Goal: Task Accomplishment & Management: Manage account settings

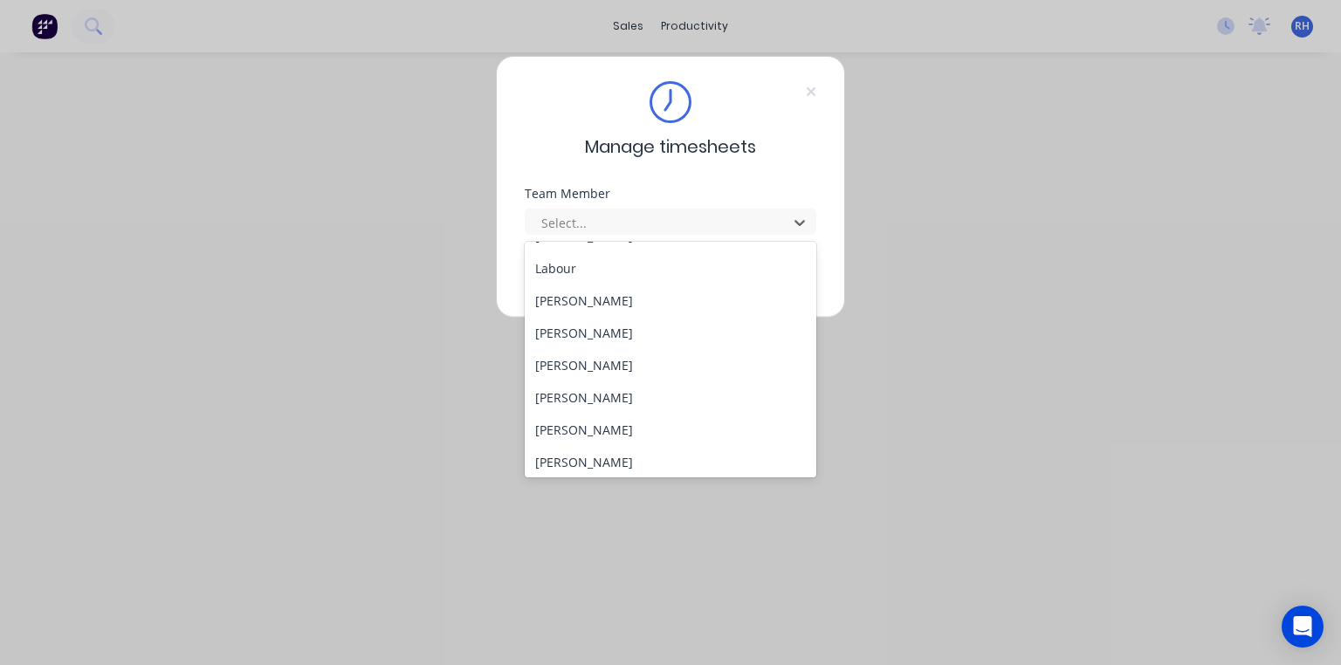
scroll to position [353, 0]
click at [577, 272] on div "[PERSON_NAME]" at bounding box center [671, 264] width 292 height 32
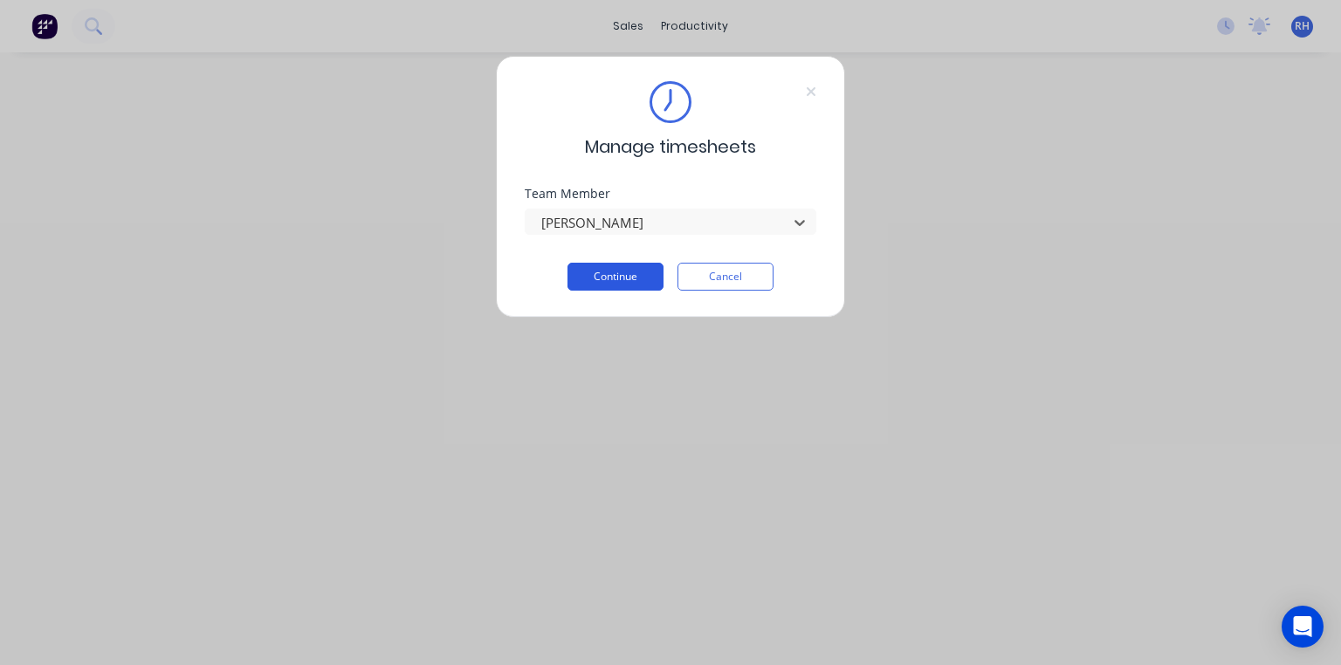
click at [629, 281] on button "Continue" at bounding box center [616, 277] width 96 height 28
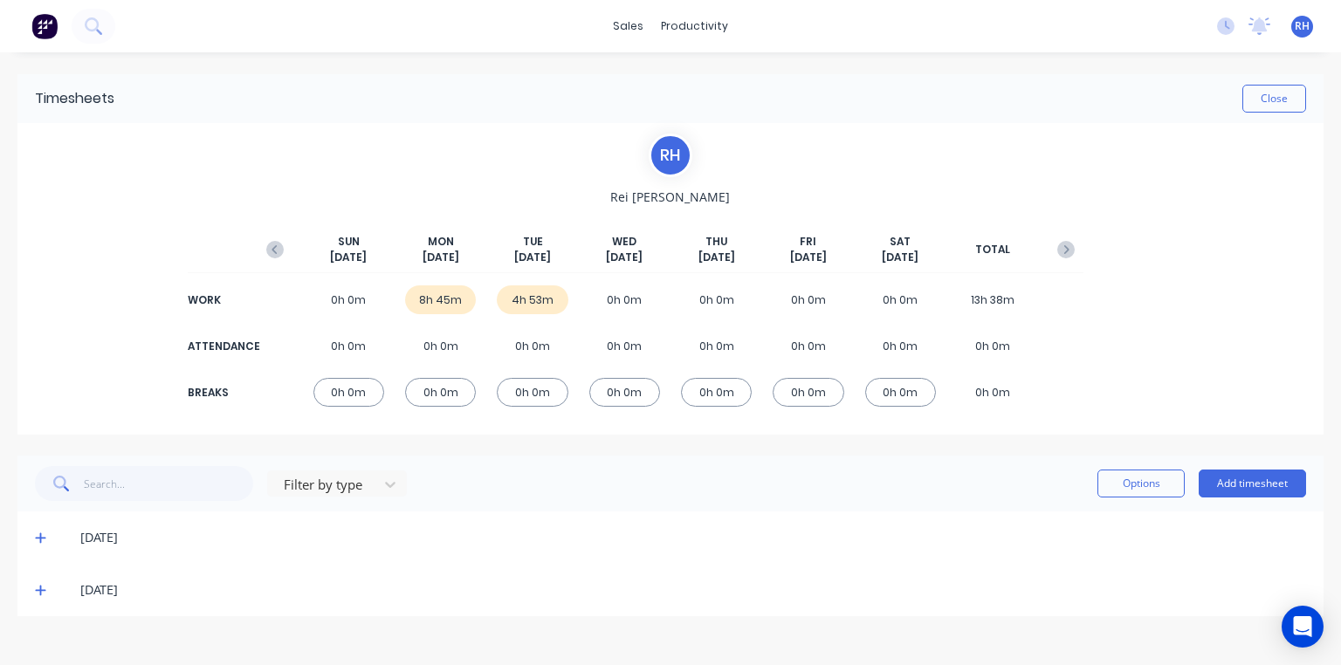
click at [40, 590] on icon at bounding box center [40, 591] width 10 height 10
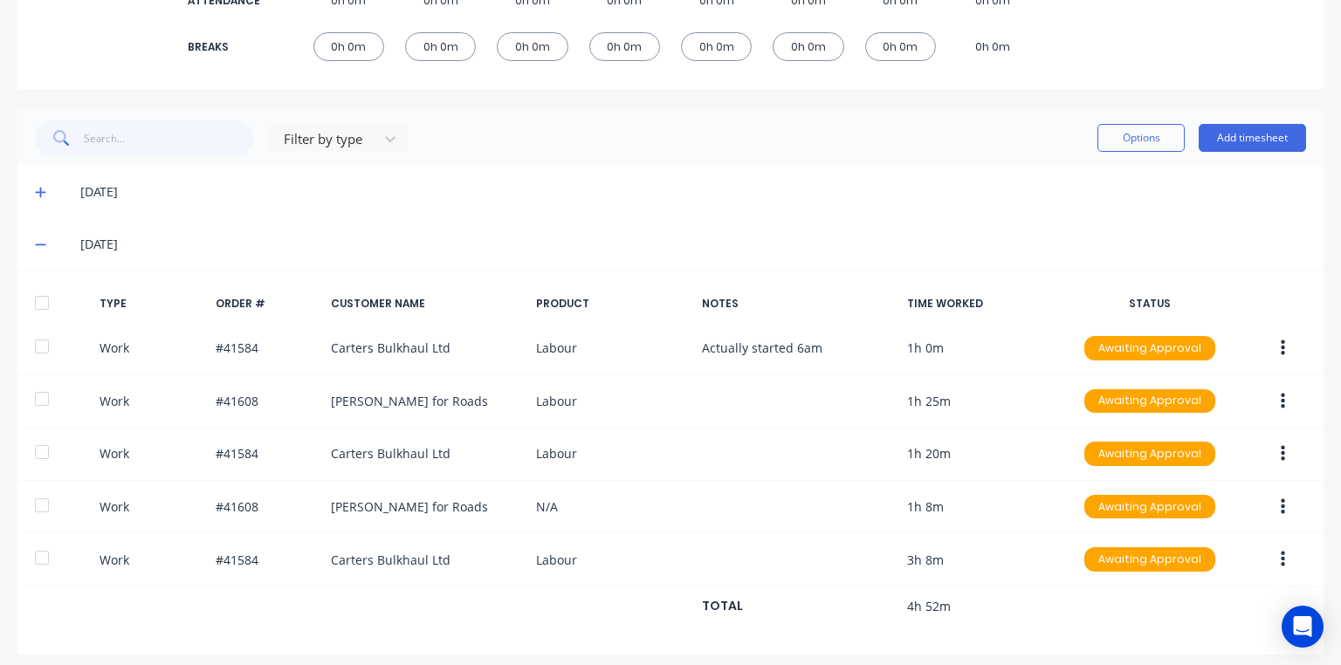
scroll to position [353, 0]
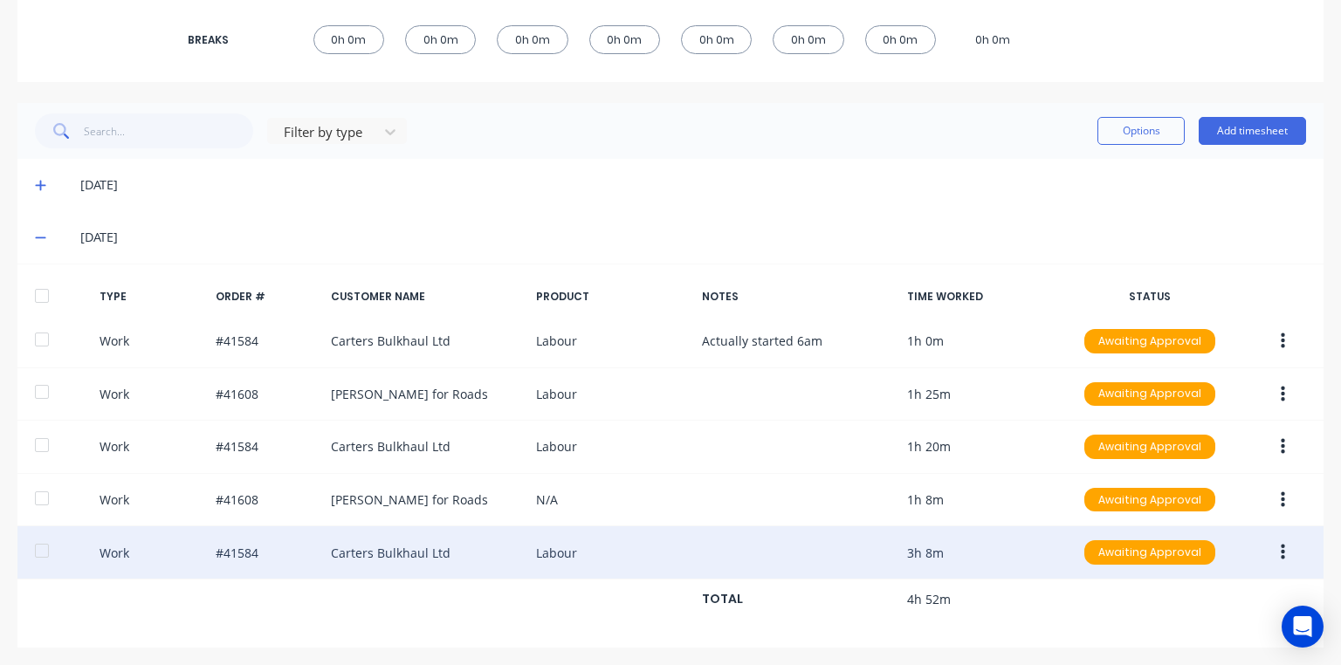
click at [1279, 550] on button "button" at bounding box center [1283, 552] width 41 height 31
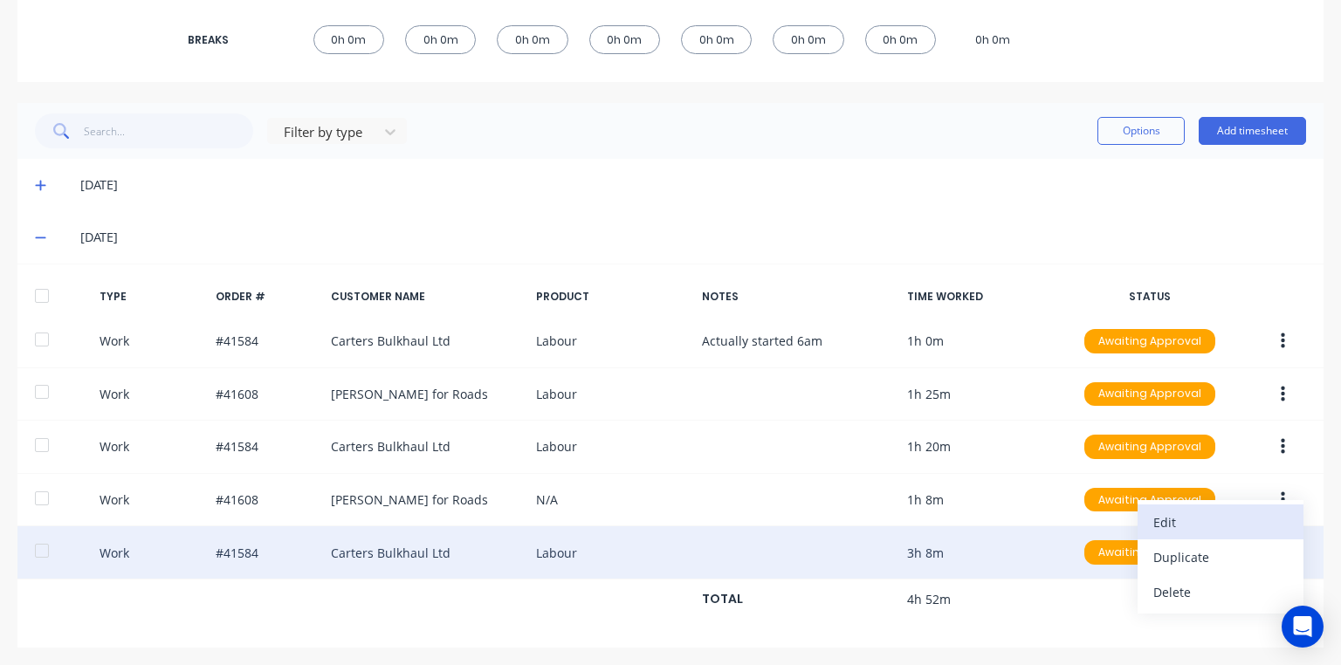
click at [1193, 510] on div "Edit" at bounding box center [1220, 522] width 134 height 25
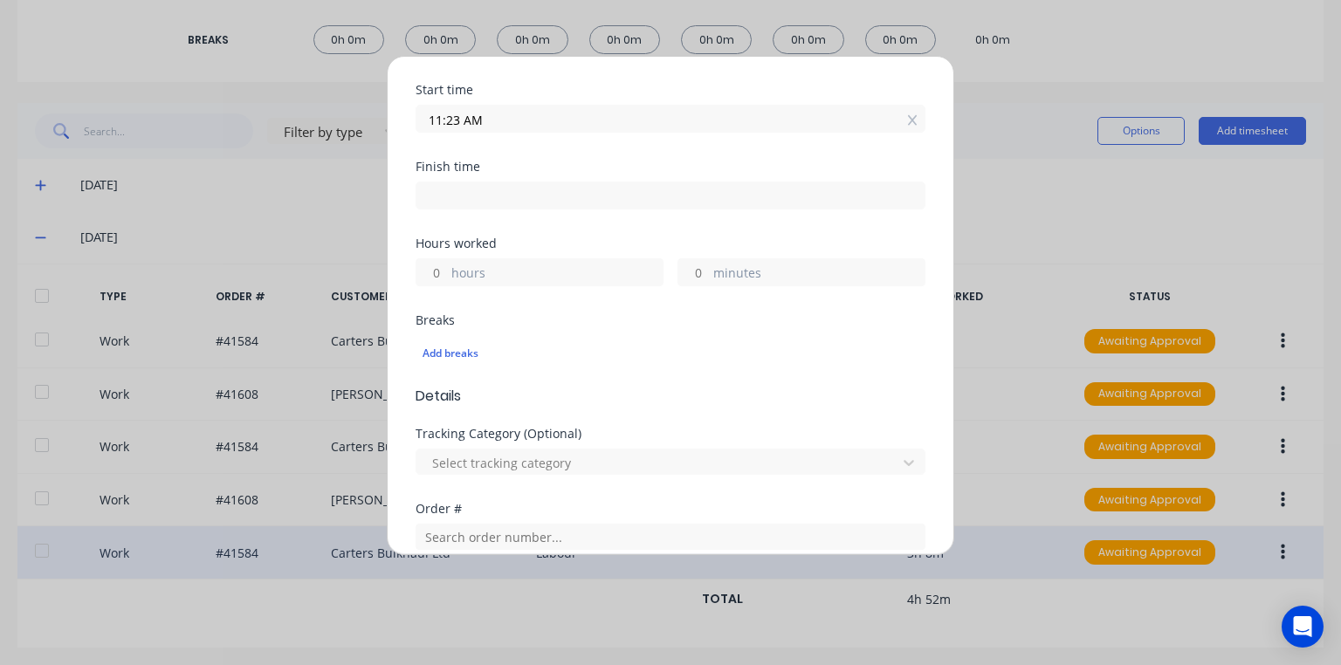
scroll to position [238, 0]
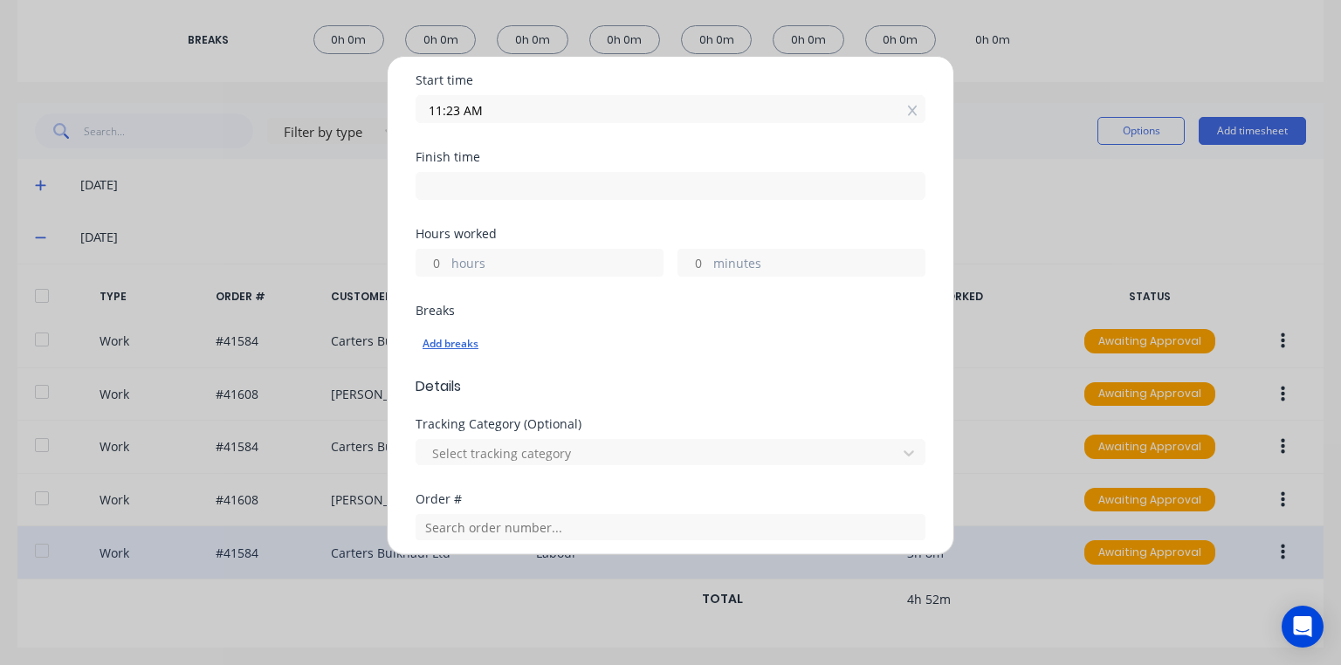
click at [452, 345] on div "Add breaks" at bounding box center [671, 344] width 496 height 23
click at [907, 110] on icon at bounding box center [912, 111] width 10 height 10
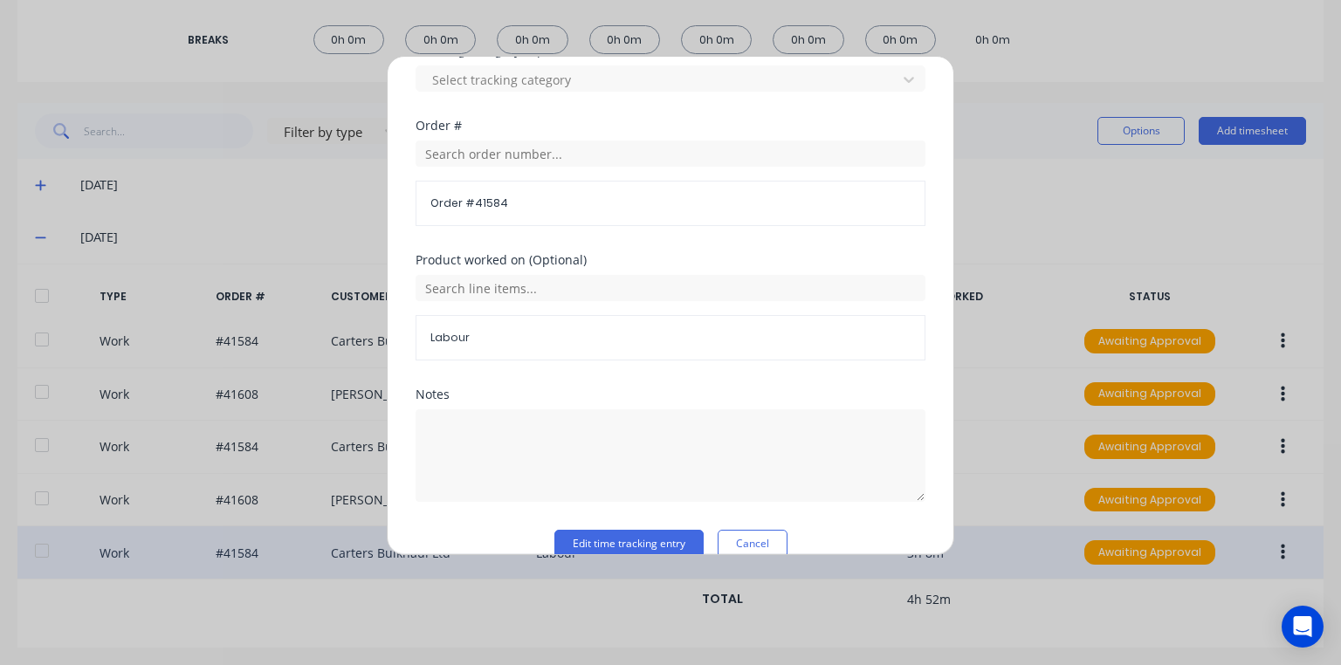
scroll to position [650, 0]
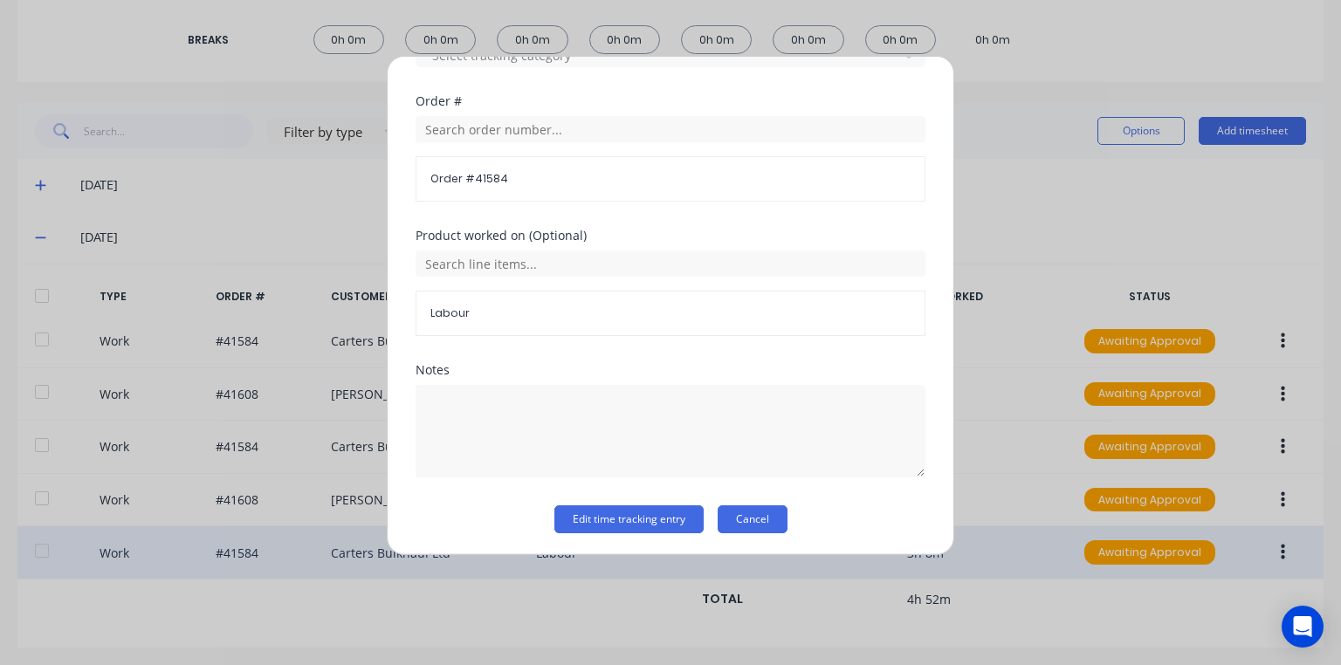
click at [756, 520] on button "Cancel" at bounding box center [753, 520] width 70 height 28
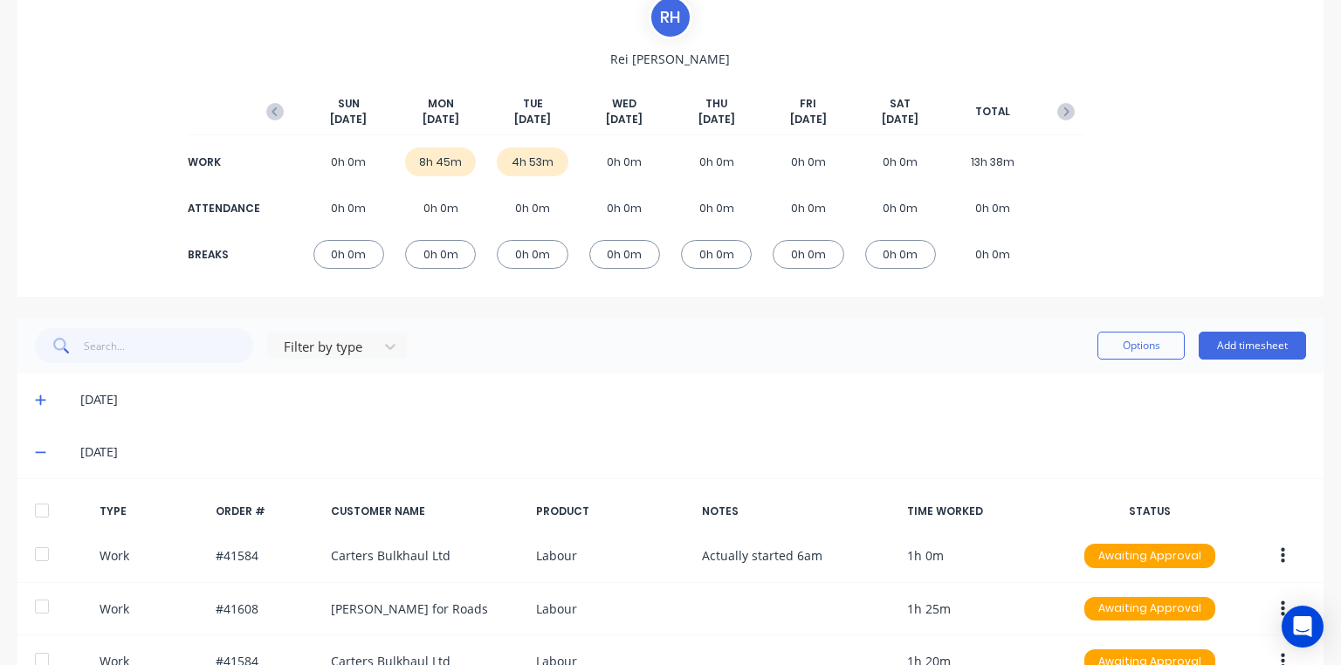
scroll to position [0, 0]
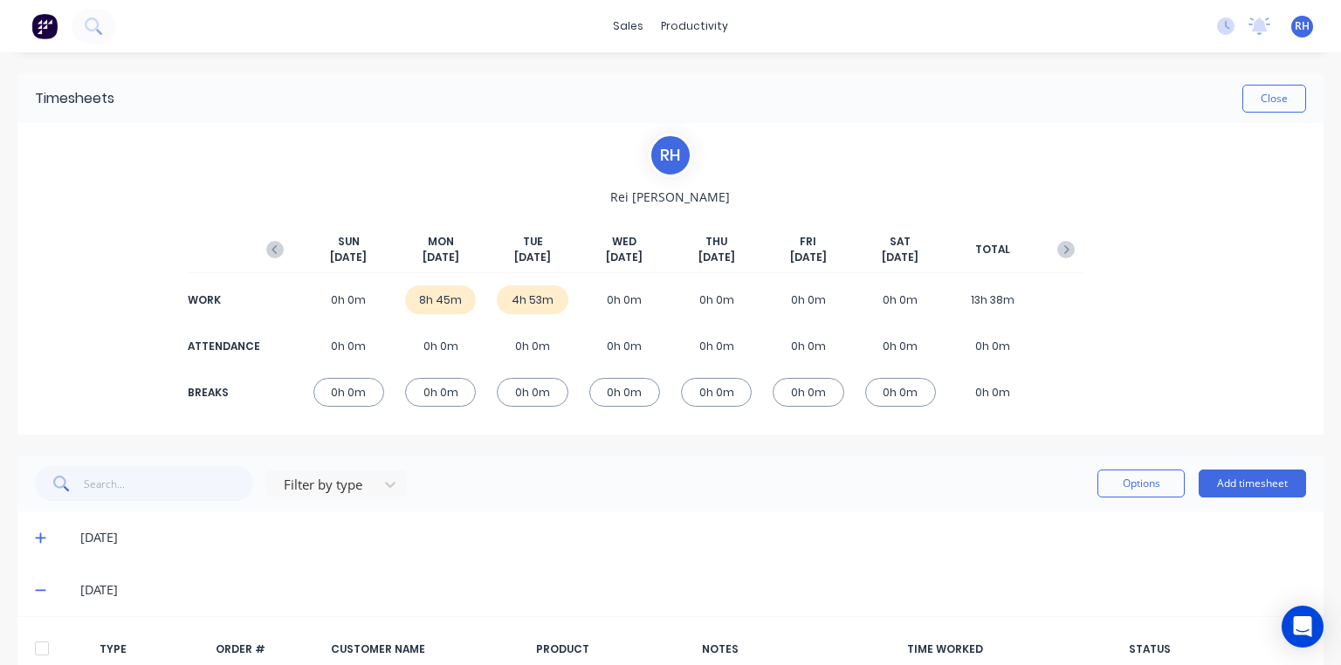
click at [45, 28] on img at bounding box center [44, 26] width 26 height 26
